Goal: Task Accomplishment & Management: Use online tool/utility

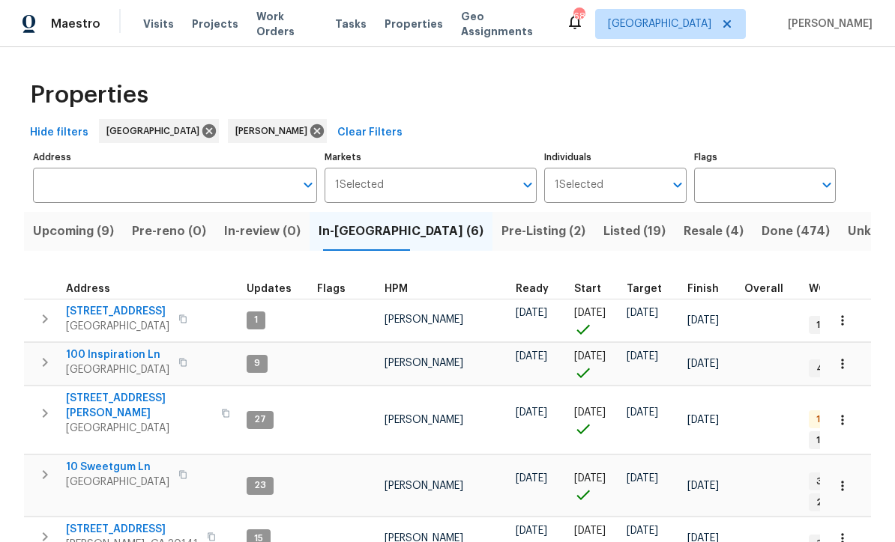
click at [92, 363] on span "100 Inspiration Ln" at bounding box center [117, 355] width 103 height 15
click at [94, 402] on span "306 Cooper Creek Dr" at bounding box center [139, 406] width 146 height 30
click at [91, 460] on span "10 Sweetgum Ln" at bounding box center [117, 467] width 103 height 15
click at [89, 522] on span "386 Hill Crest Cir" at bounding box center [132, 529] width 132 height 15
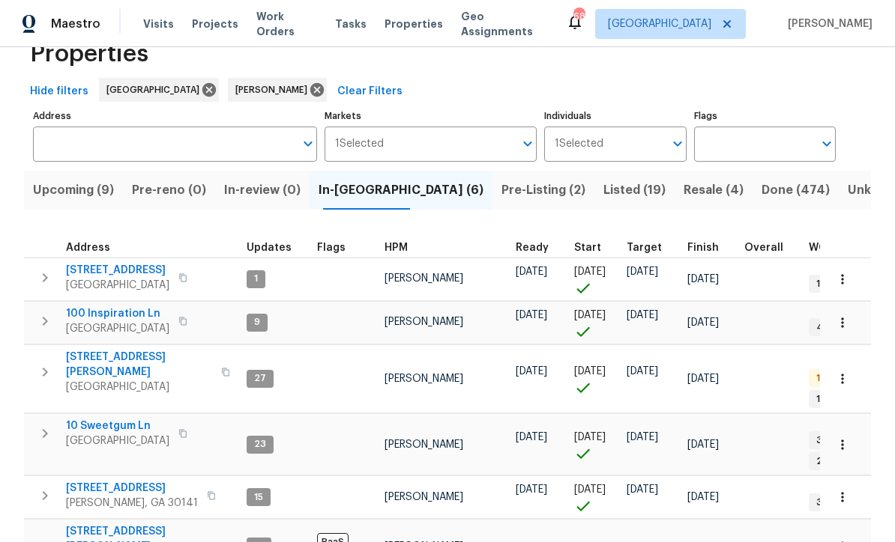
scroll to position [40, 0]
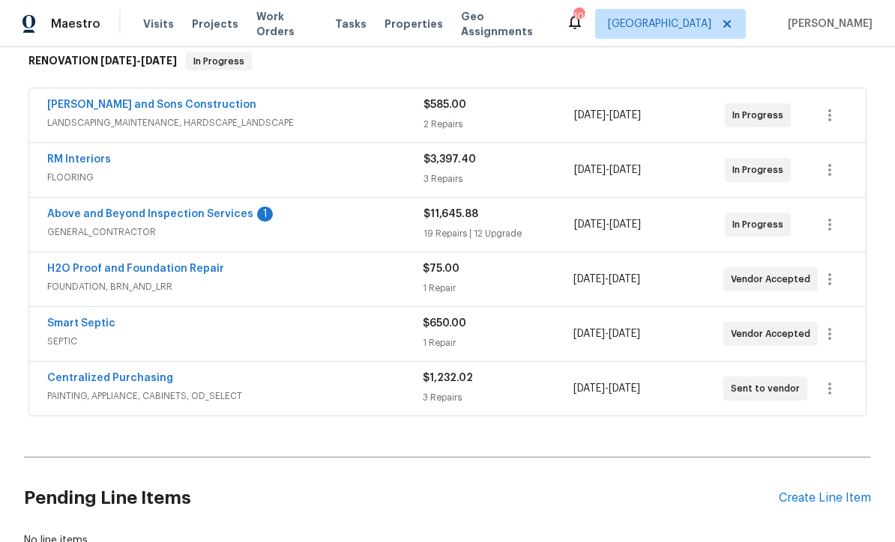
scroll to position [249, 0]
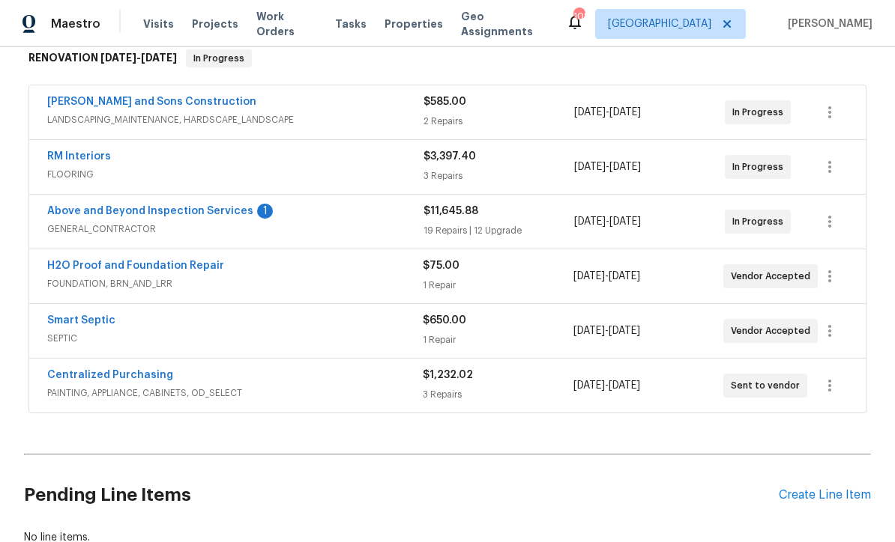
click at [145, 214] on link "Above and Beyond Inspection Services" at bounding box center [150, 211] width 206 height 10
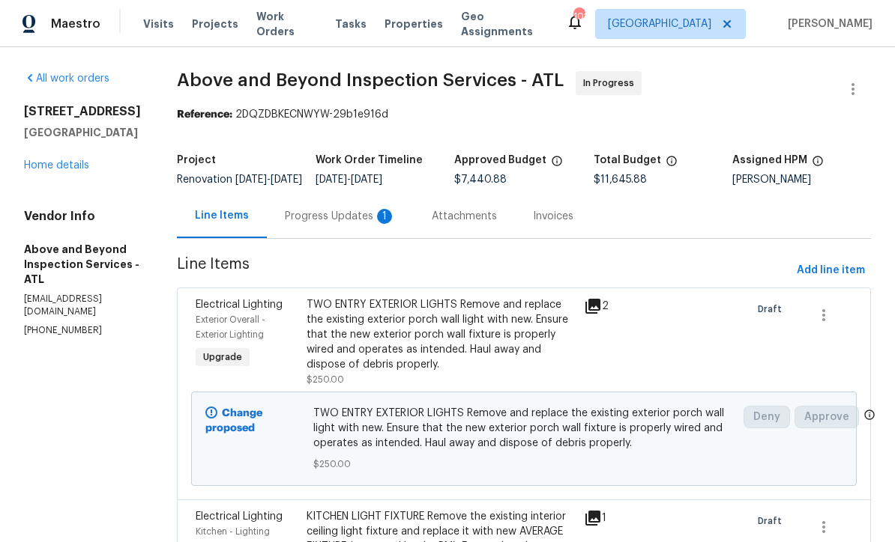
click at [370, 224] on div "Progress Updates 1" at bounding box center [340, 216] width 111 height 15
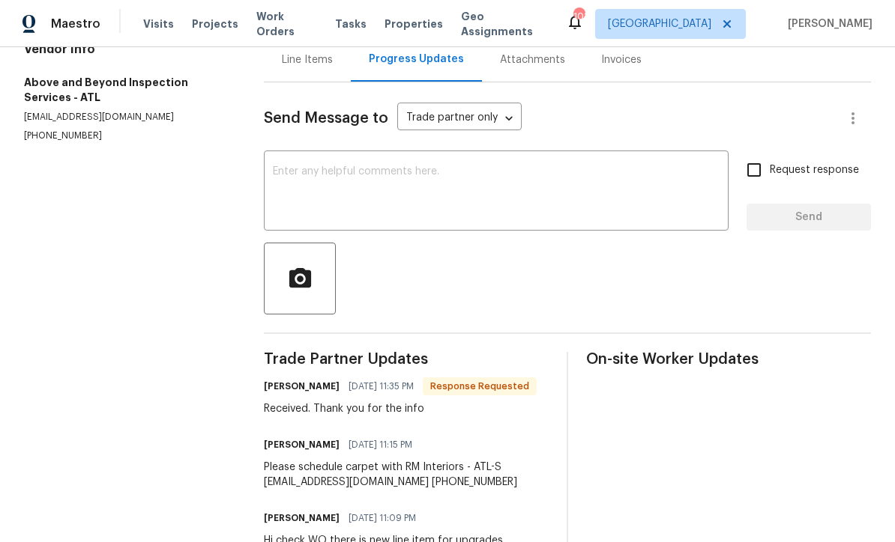
scroll to position [166, 0]
click at [293, 170] on textarea at bounding box center [496, 193] width 447 height 52
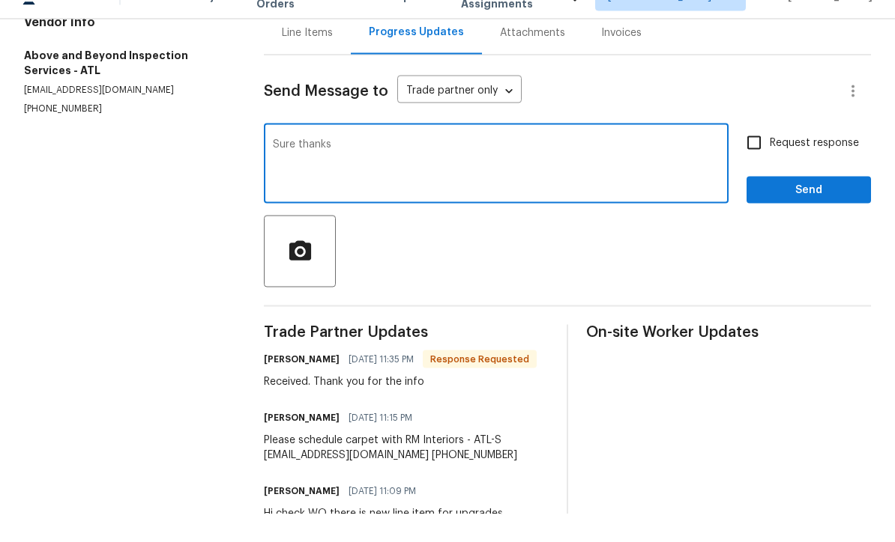
type textarea "Sure thanks"
click at [844, 209] on span "Send" at bounding box center [808, 218] width 100 height 19
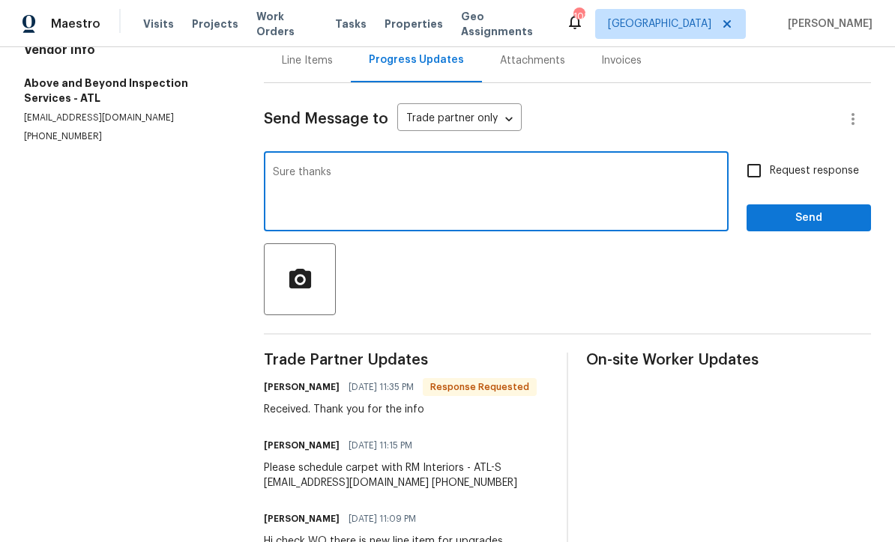
scroll to position [0, 0]
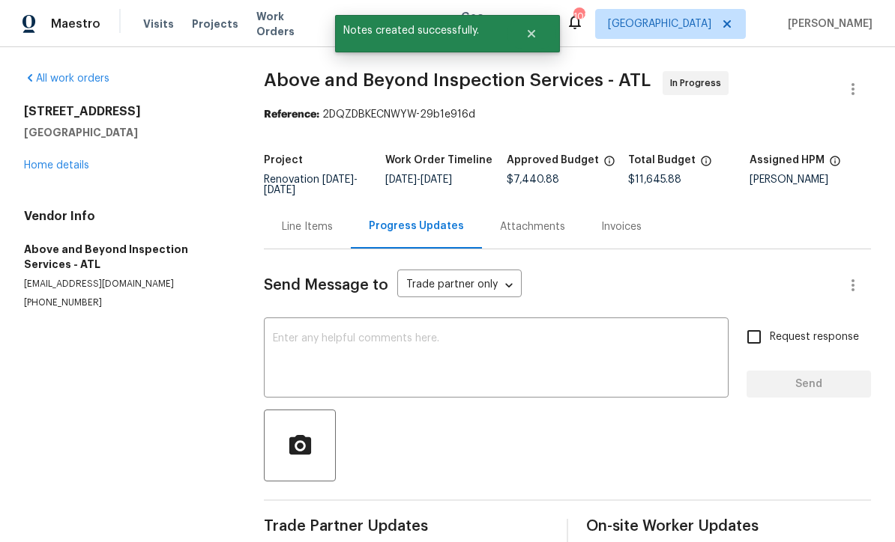
click at [50, 160] on link "Home details" at bounding box center [56, 165] width 65 height 10
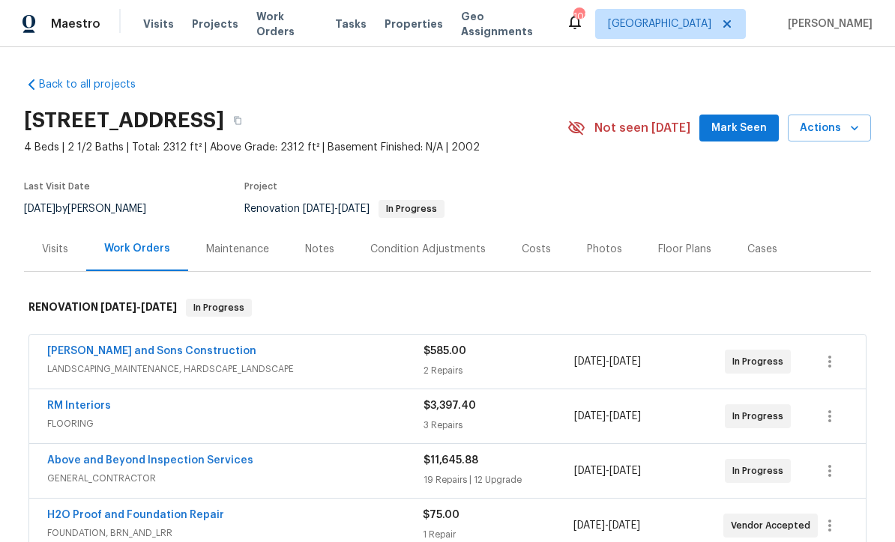
click at [743, 119] on span "Mark Seen" at bounding box center [738, 128] width 55 height 19
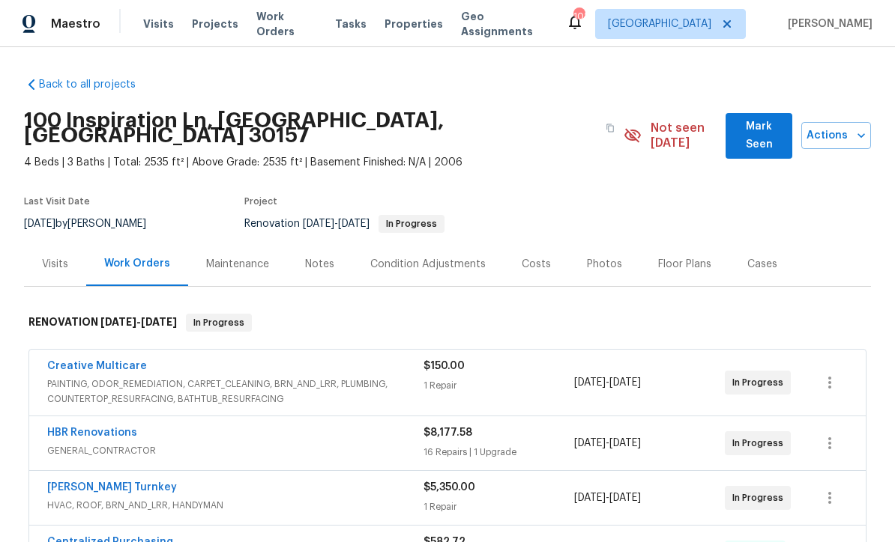
click at [740, 128] on span "Mark Seen" at bounding box center [758, 136] width 43 height 37
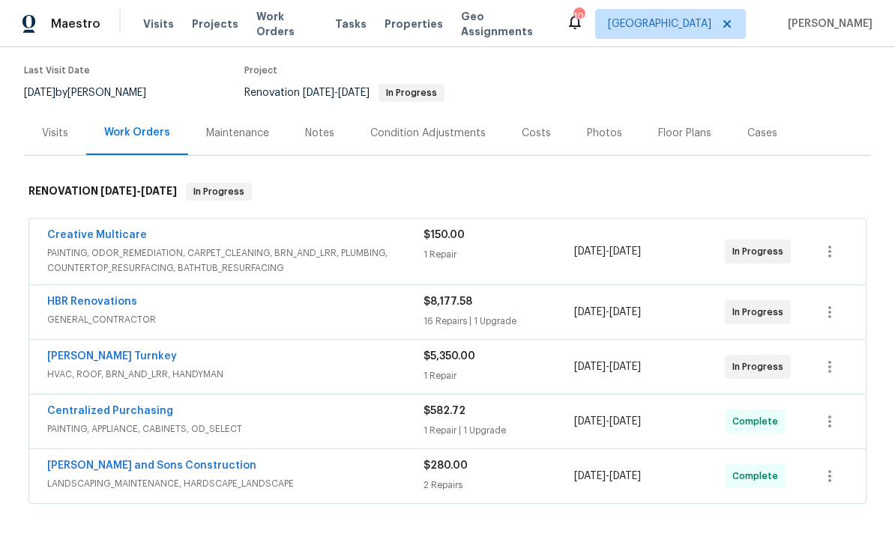
scroll to position [133, 0]
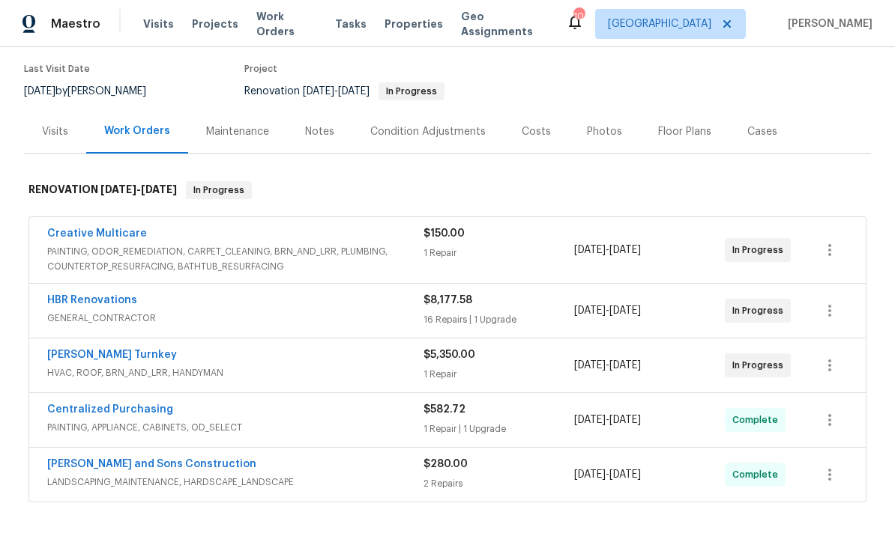
click at [84, 229] on link "Creative Multicare" at bounding box center [97, 234] width 100 height 10
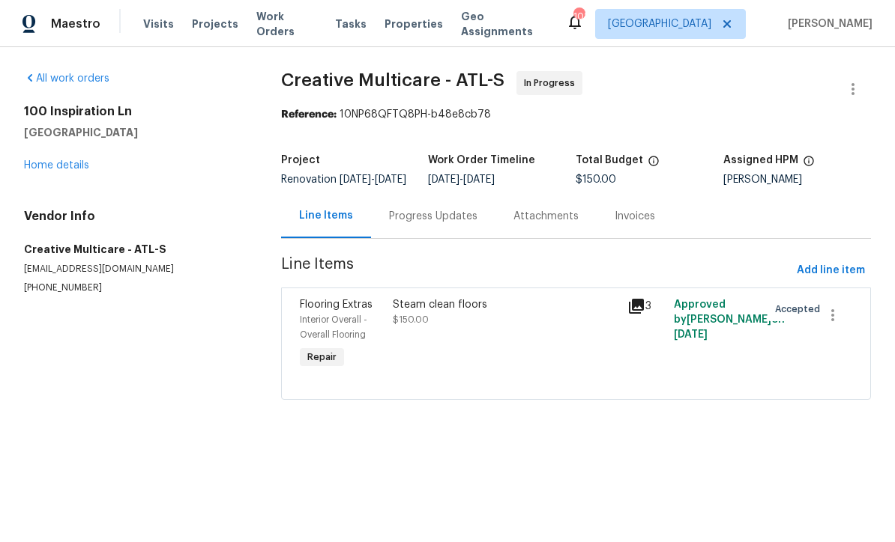
click at [405, 224] on div "Progress Updates" at bounding box center [433, 216] width 88 height 15
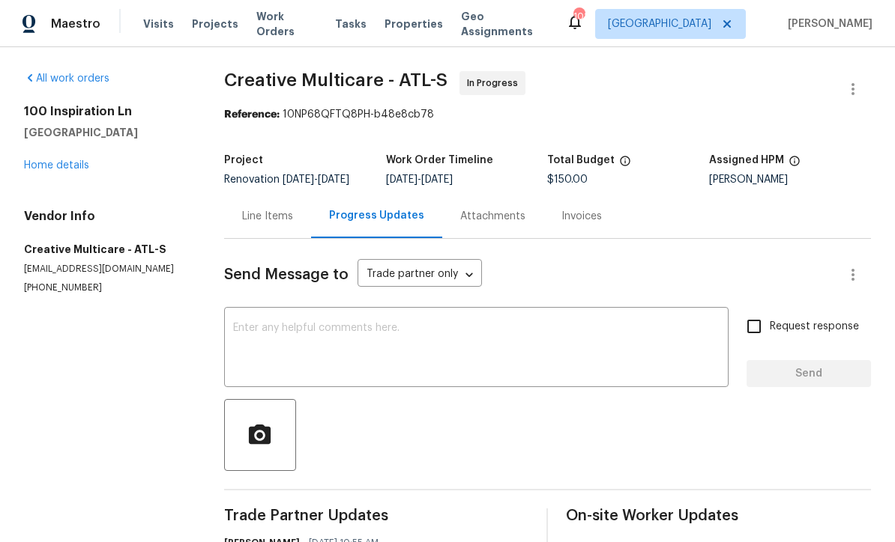
click at [55, 163] on link "Home details" at bounding box center [56, 165] width 65 height 10
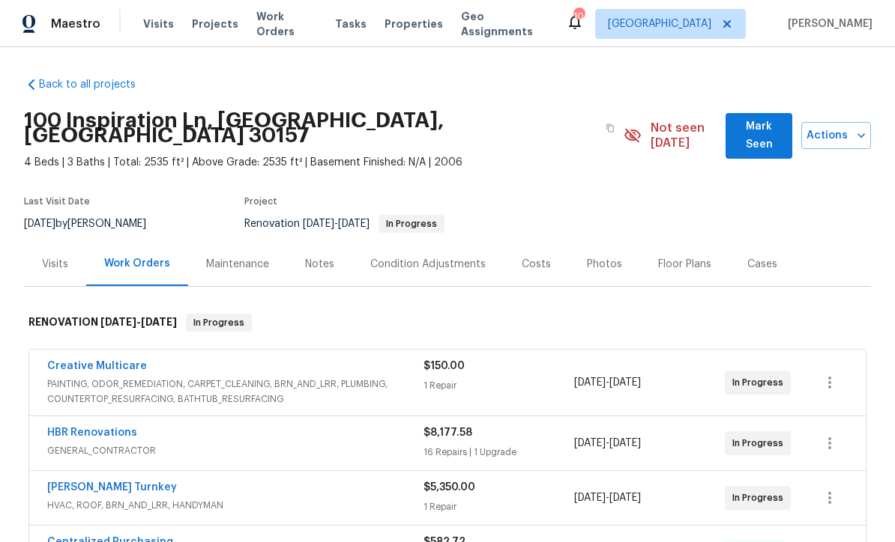
click at [738, 130] on span "Mark Seen" at bounding box center [758, 136] width 43 height 37
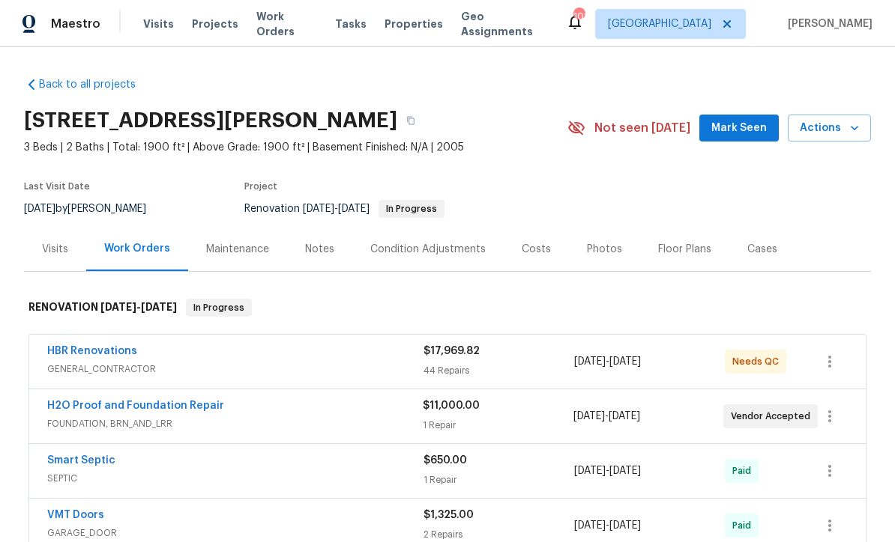
click at [734, 131] on span "Mark Seen" at bounding box center [738, 128] width 55 height 19
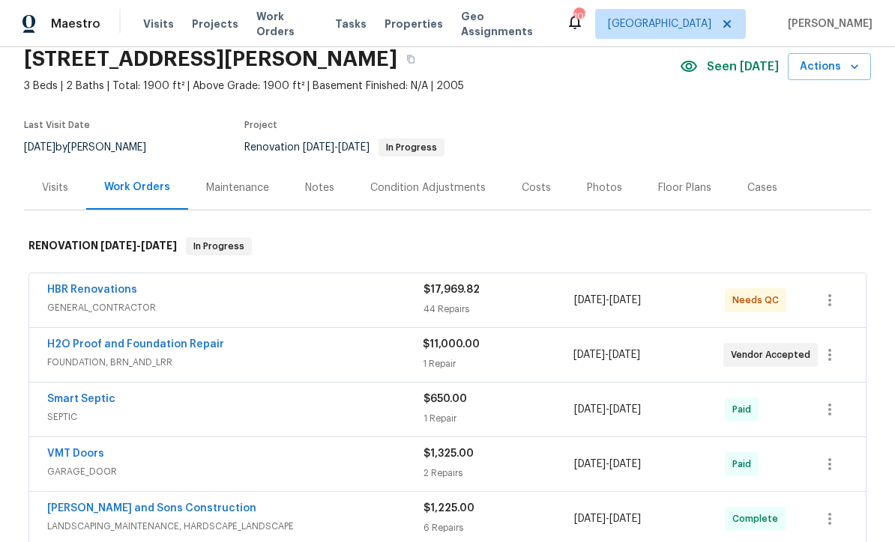
scroll to position [66, 0]
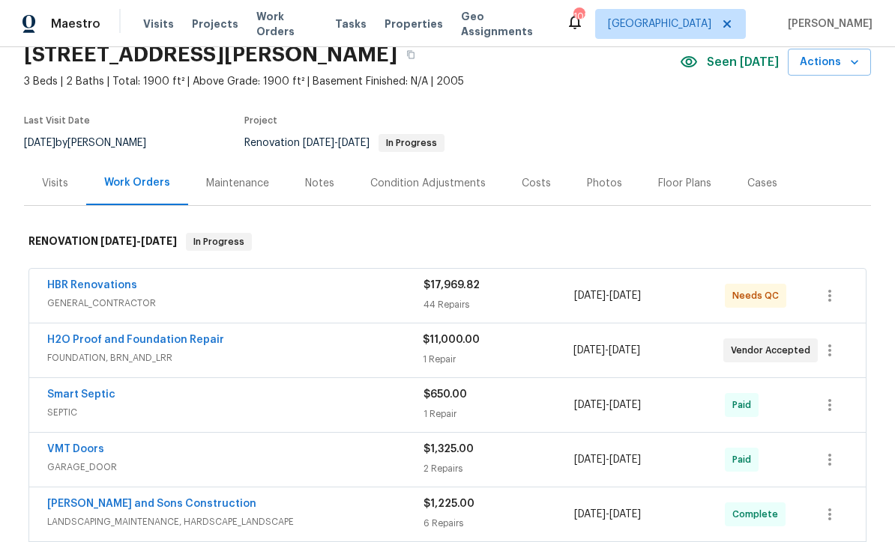
click at [105, 338] on link "H2O Proof and Foundation Repair" at bounding box center [135, 340] width 177 height 10
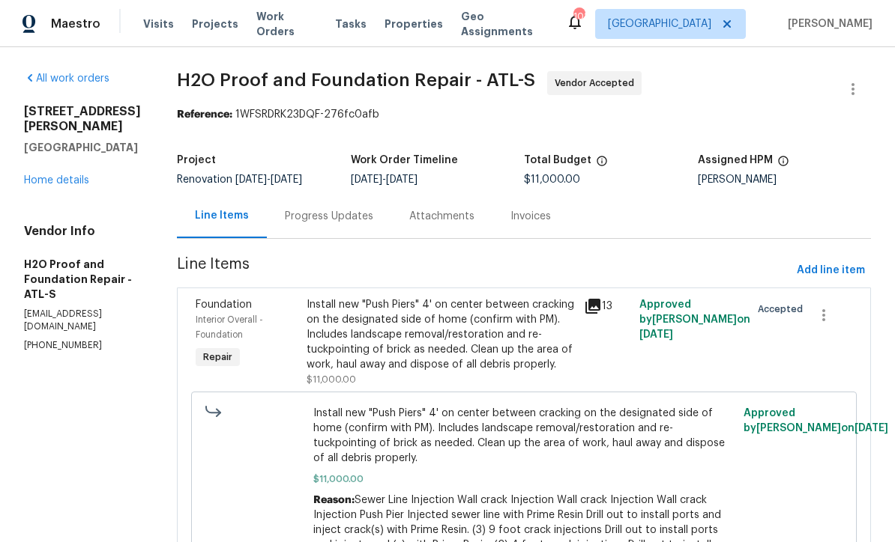
click at [285, 220] on div "Progress Updates" at bounding box center [329, 216] width 88 height 15
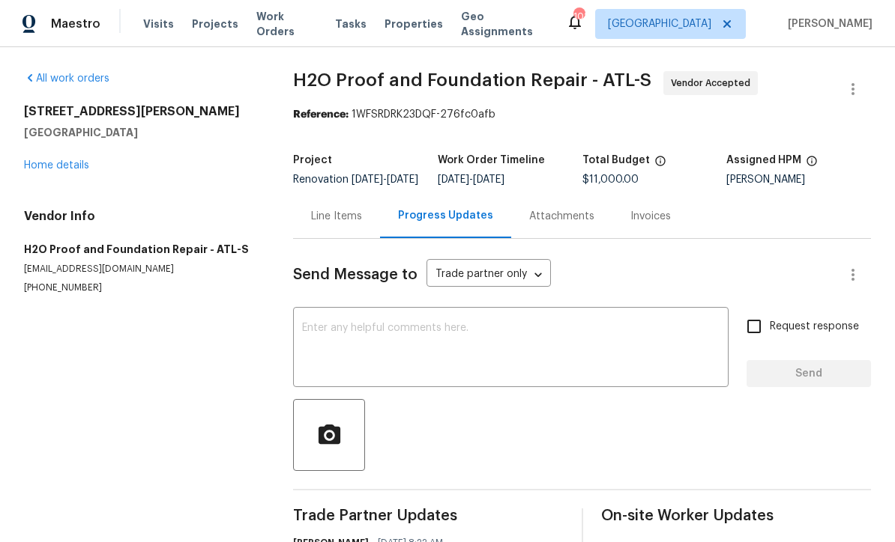
click at [302, 344] on textarea at bounding box center [510, 349] width 417 height 52
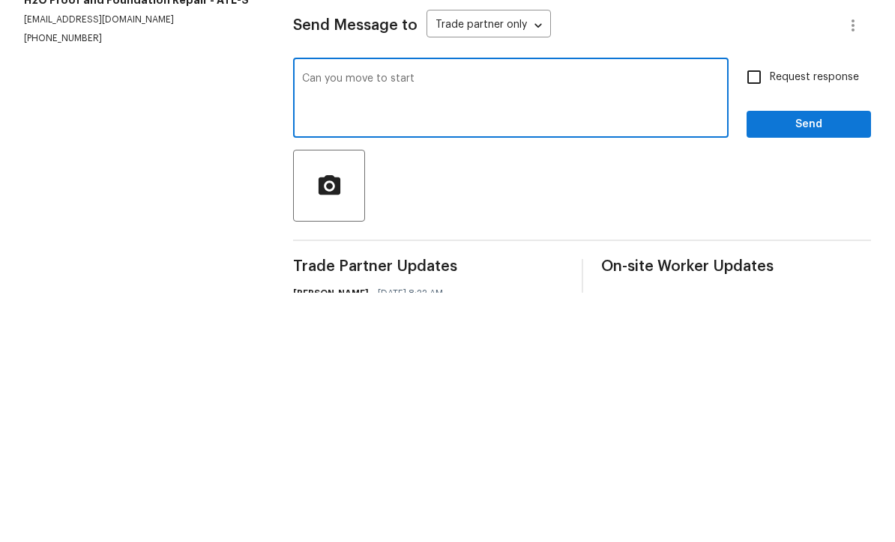
type textarea "Can you move to start"
click at [753, 311] on input "Request response" at bounding box center [753, 326] width 31 height 31
checkbox input "true"
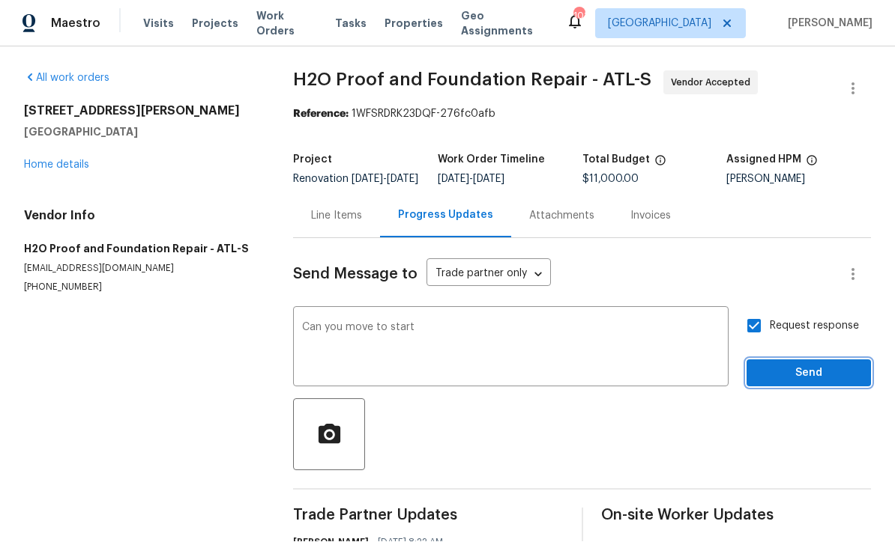
click at [794, 360] on button "Send" at bounding box center [808, 374] width 124 height 28
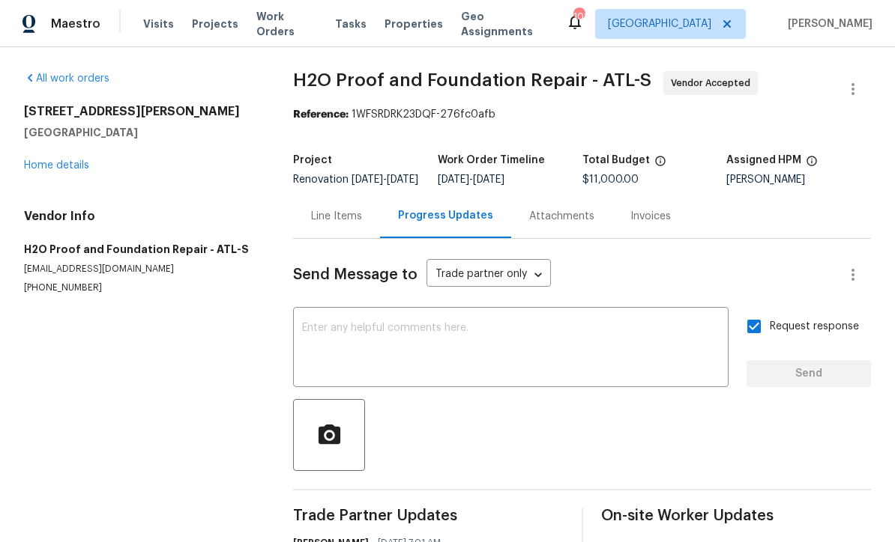
scroll to position [0, 0]
click at [49, 160] on link "Home details" at bounding box center [56, 165] width 65 height 10
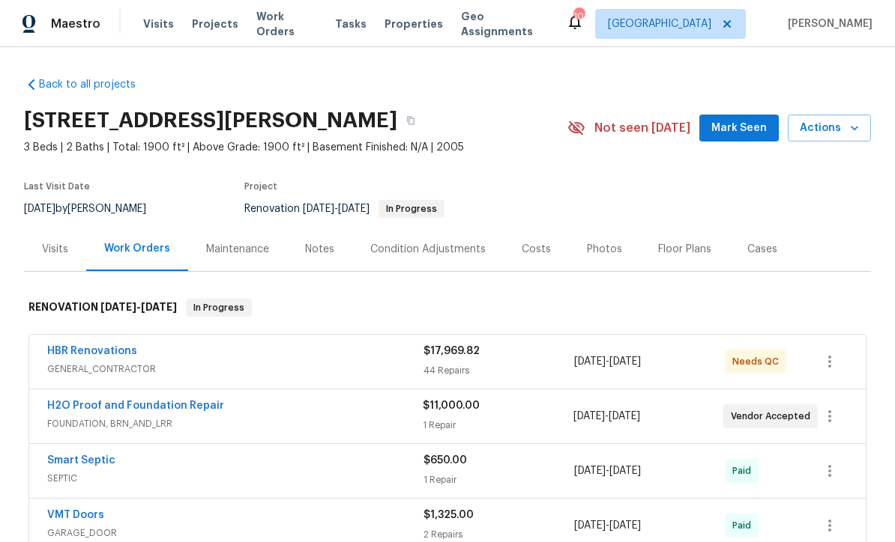
click at [735, 119] on span "Mark Seen" at bounding box center [738, 128] width 55 height 19
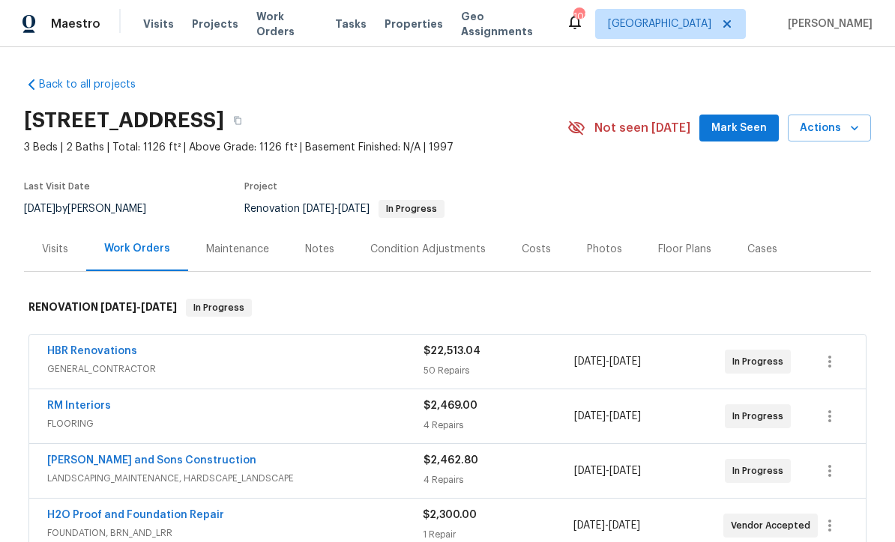
click at [734, 130] on span "Mark Seen" at bounding box center [738, 128] width 55 height 19
click at [307, 249] on div "Notes" at bounding box center [319, 249] width 29 height 15
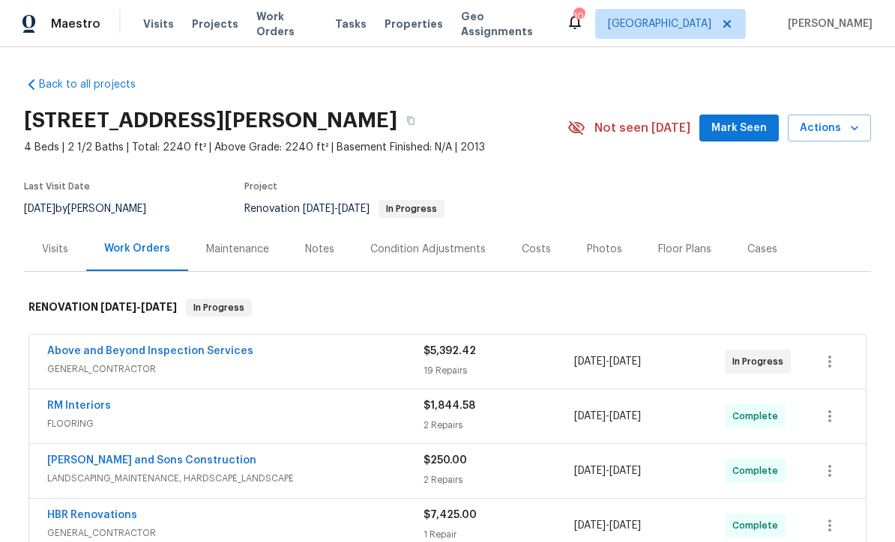
click at [730, 126] on span "Mark Seen" at bounding box center [738, 128] width 55 height 19
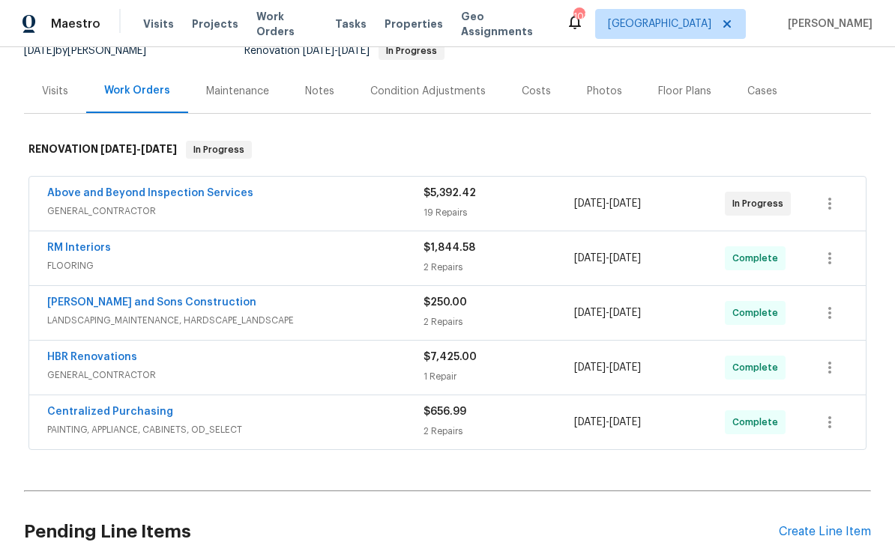
scroll to position [152, 0]
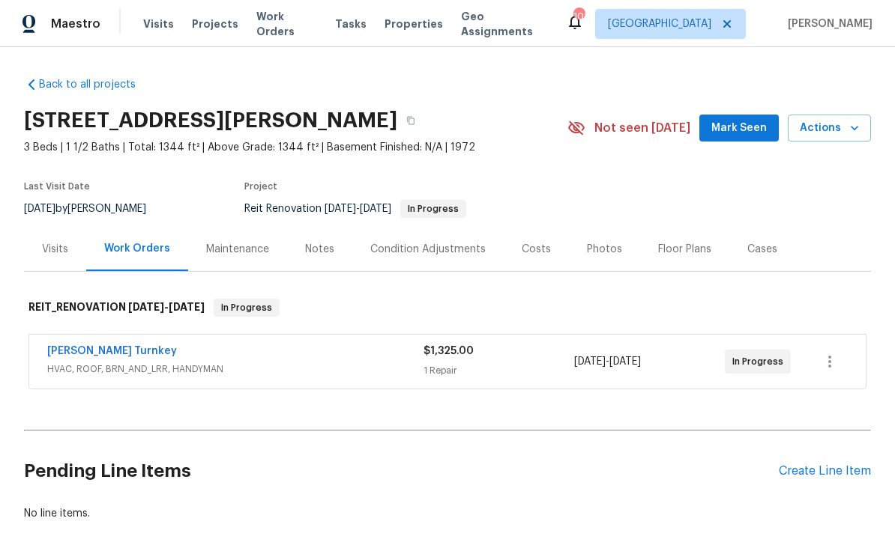
click at [736, 130] on span "Mark Seen" at bounding box center [738, 128] width 55 height 19
click at [82, 355] on link "[PERSON_NAME] Turnkey" at bounding box center [112, 351] width 130 height 10
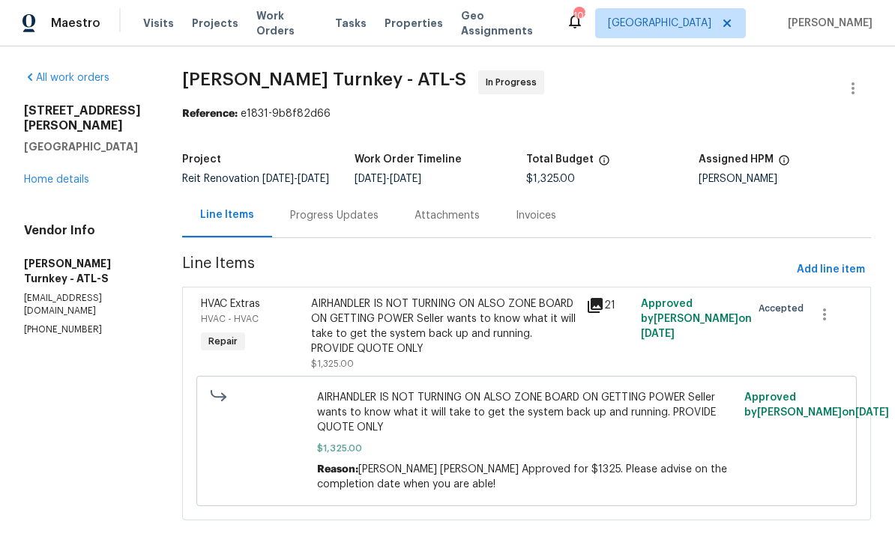
scroll to position [33, 0]
click at [311, 209] on div "Progress Updates" at bounding box center [334, 216] width 88 height 15
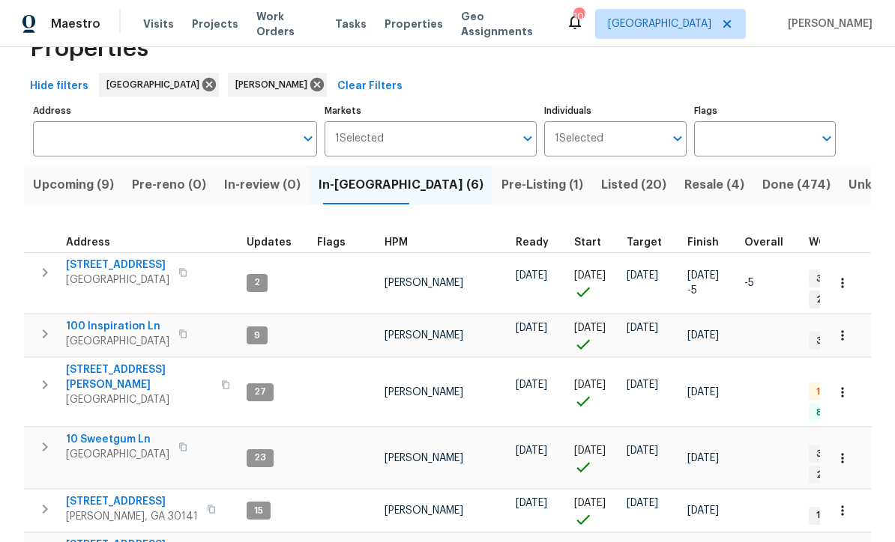
click at [66, 182] on span "Upcoming (9)" at bounding box center [73, 185] width 81 height 21
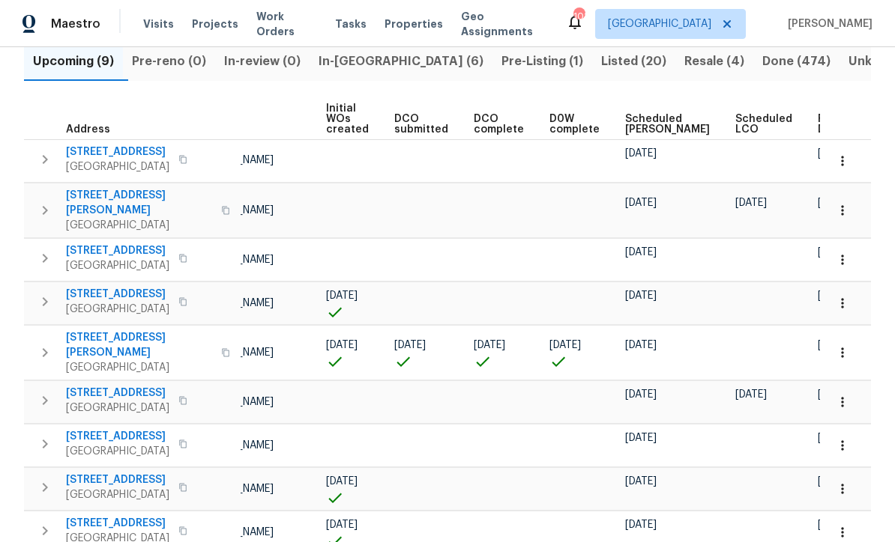
scroll to position [0, 106]
click at [817, 128] on span "Ready Date" at bounding box center [833, 124] width 33 height 21
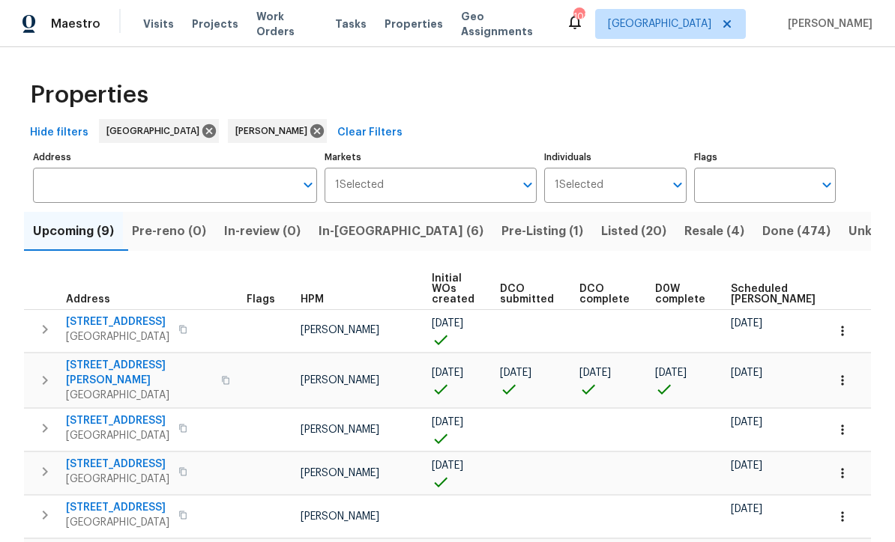
click at [110, 326] on span "84 Hosiery Mill Rd" at bounding box center [117, 322] width 103 height 15
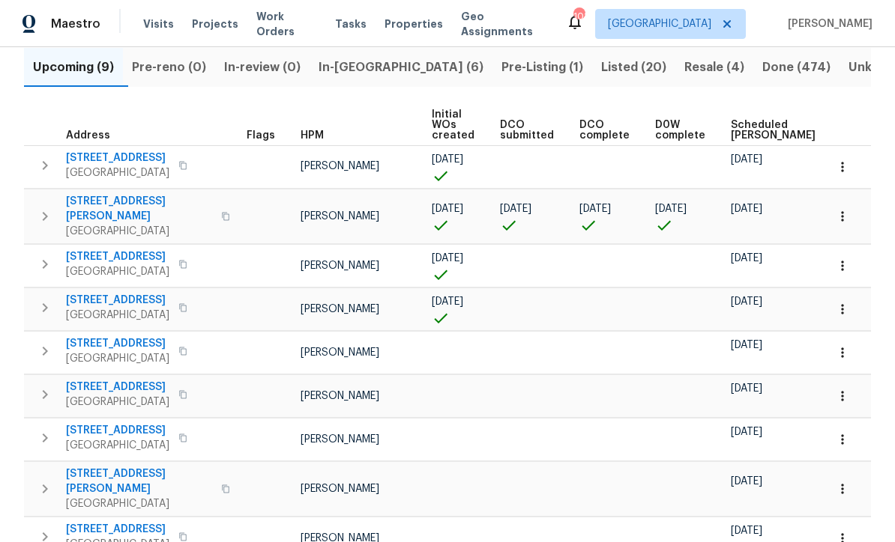
click at [501, 70] on span "Pre-Listing (1)" at bounding box center [542, 67] width 82 height 21
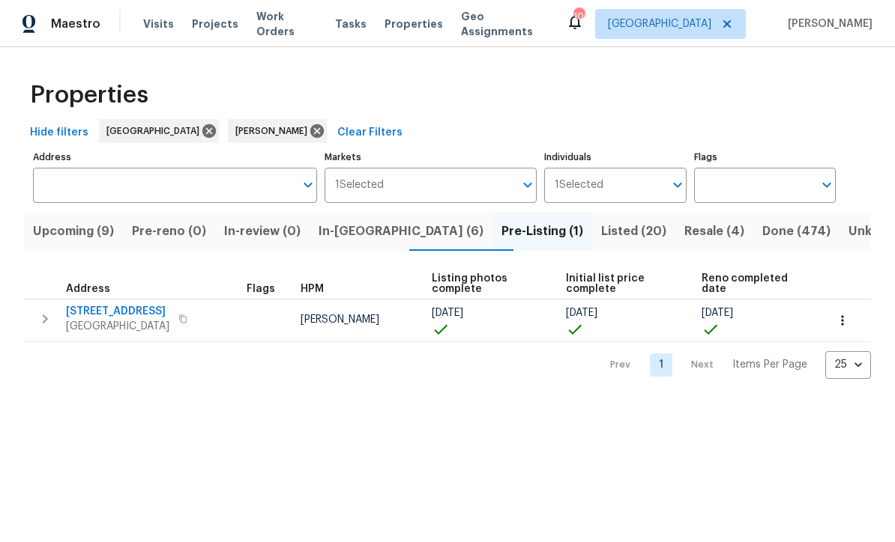
click at [366, 242] on span "In-reno (6)" at bounding box center [400, 231] width 165 height 21
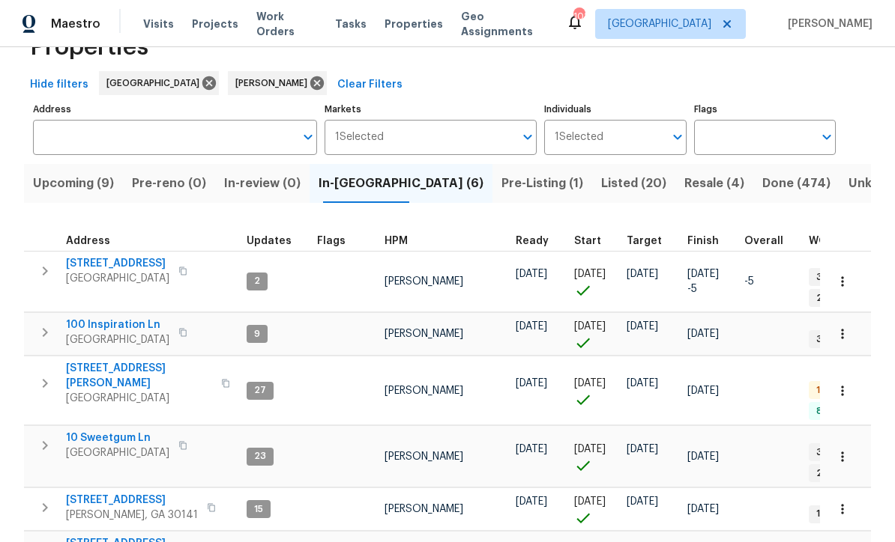
scroll to position [46, 0]
